Goal: Transaction & Acquisition: Purchase product/service

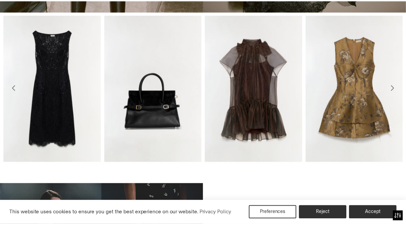
scroll to position [235, 0]
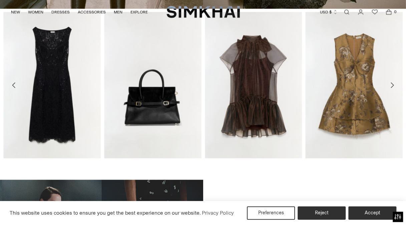
click at [392, 83] on icon "Move to next carousel slide" at bounding box center [392, 85] width 8 height 8
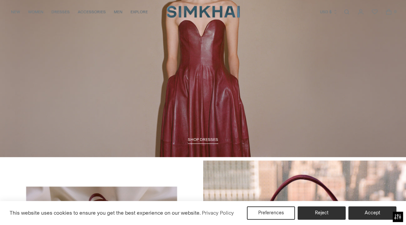
scroll to position [747, 0]
click at [202, 139] on span "SHOP DRESSES" at bounding box center [203, 139] width 30 height 5
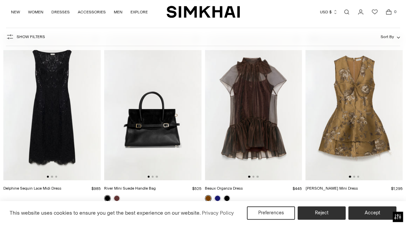
scroll to position [61, 0]
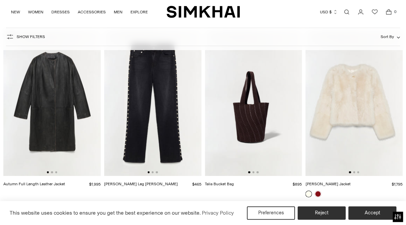
scroll to position [1149, 0]
click at [318, 194] on link at bounding box center [318, 194] width 7 height 7
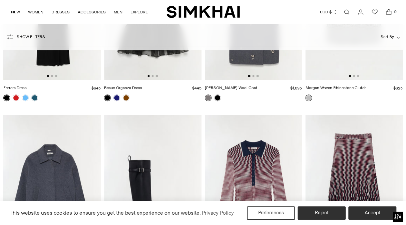
scroll to position [3019, 0]
